Goal: Task Accomplishment & Management: Use online tool/utility

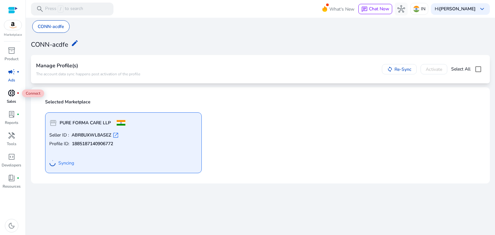
click at [12, 93] on span "donut_small" at bounding box center [12, 93] width 8 height 8
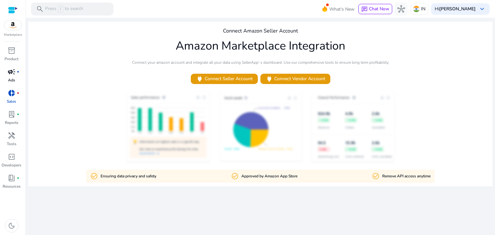
click at [12, 77] on div "campaign fiber_manual_record" at bounding box center [12, 72] width 18 height 10
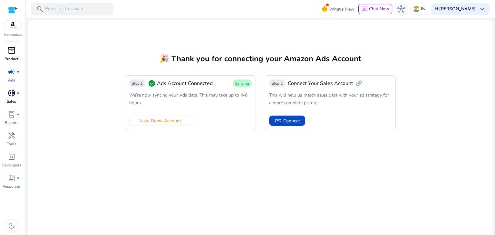
click at [10, 57] on p "Product" at bounding box center [12, 59] width 14 height 6
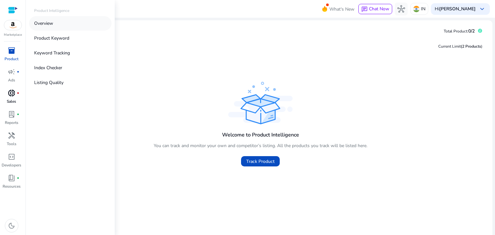
click at [52, 23] on p "Overview" at bounding box center [43, 23] width 19 height 7
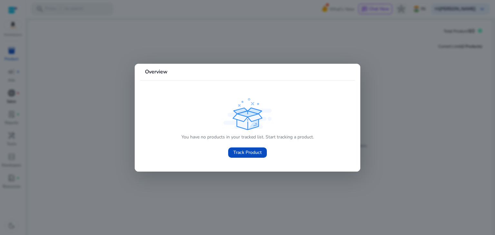
click at [402, 135] on div at bounding box center [247, 117] width 495 height 235
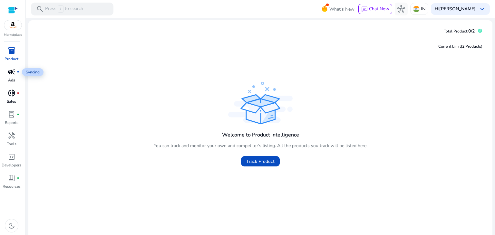
click at [10, 72] on span "campaign" at bounding box center [12, 72] width 8 height 8
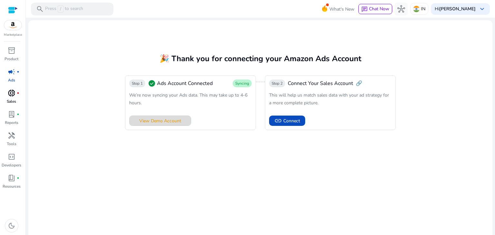
click at [176, 121] on span "View Demo Account" at bounding box center [160, 121] width 42 height 7
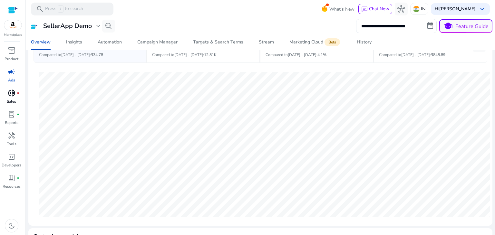
scroll to position [32, 0]
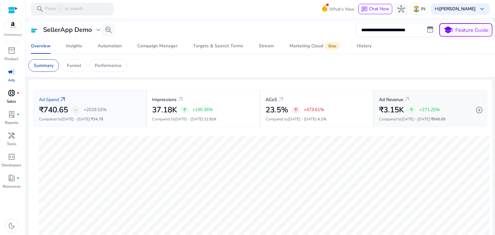
click at [408, 113] on div "arrow_upward +271.25%" at bounding box center [424, 110] width 32 height 8
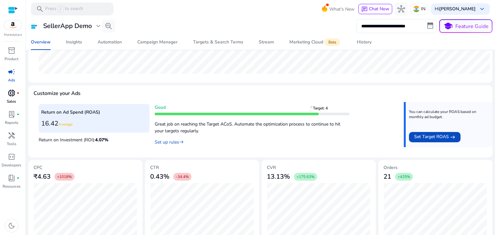
scroll to position [252, 0]
